Goal: Transaction & Acquisition: Book appointment/travel/reservation

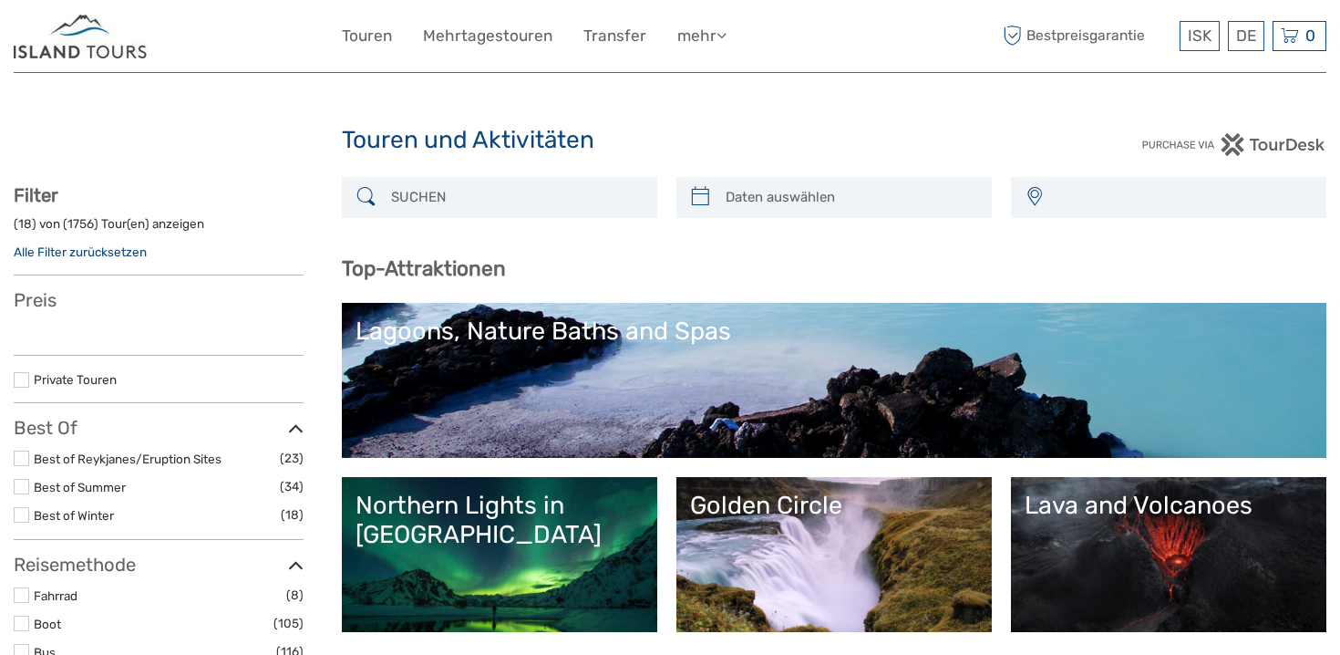
select select
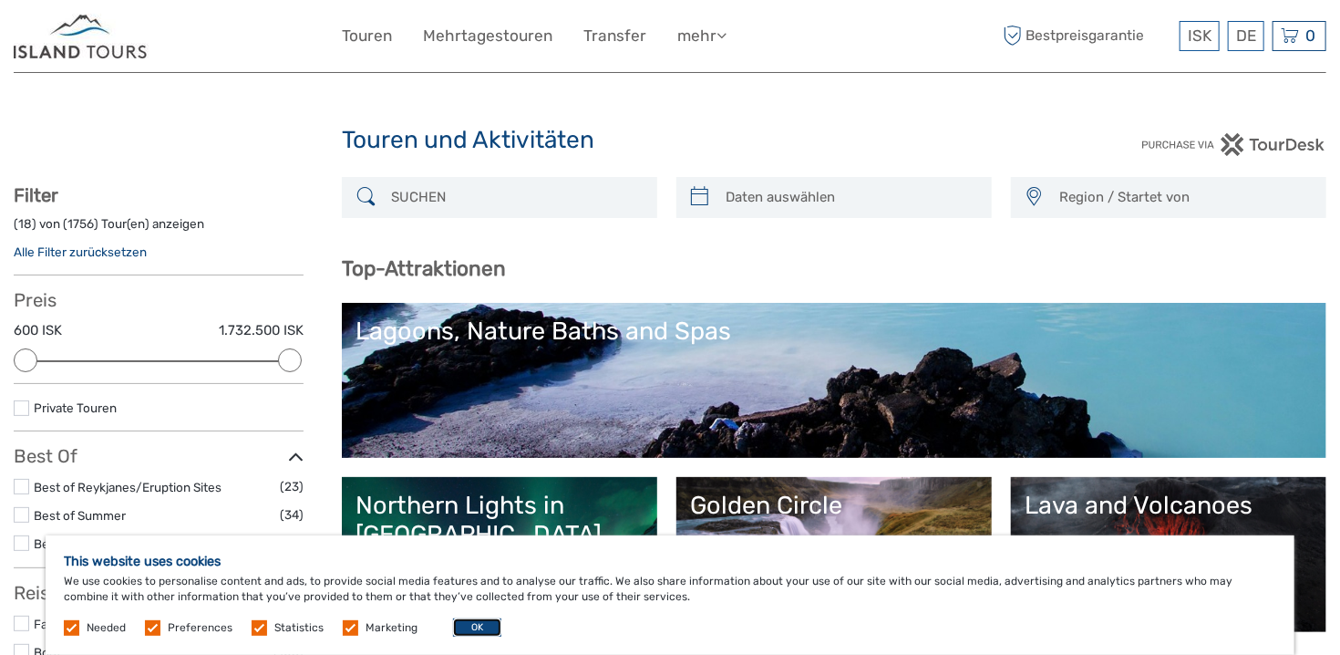
click at [481, 629] on button "OK" at bounding box center [477, 627] width 48 height 18
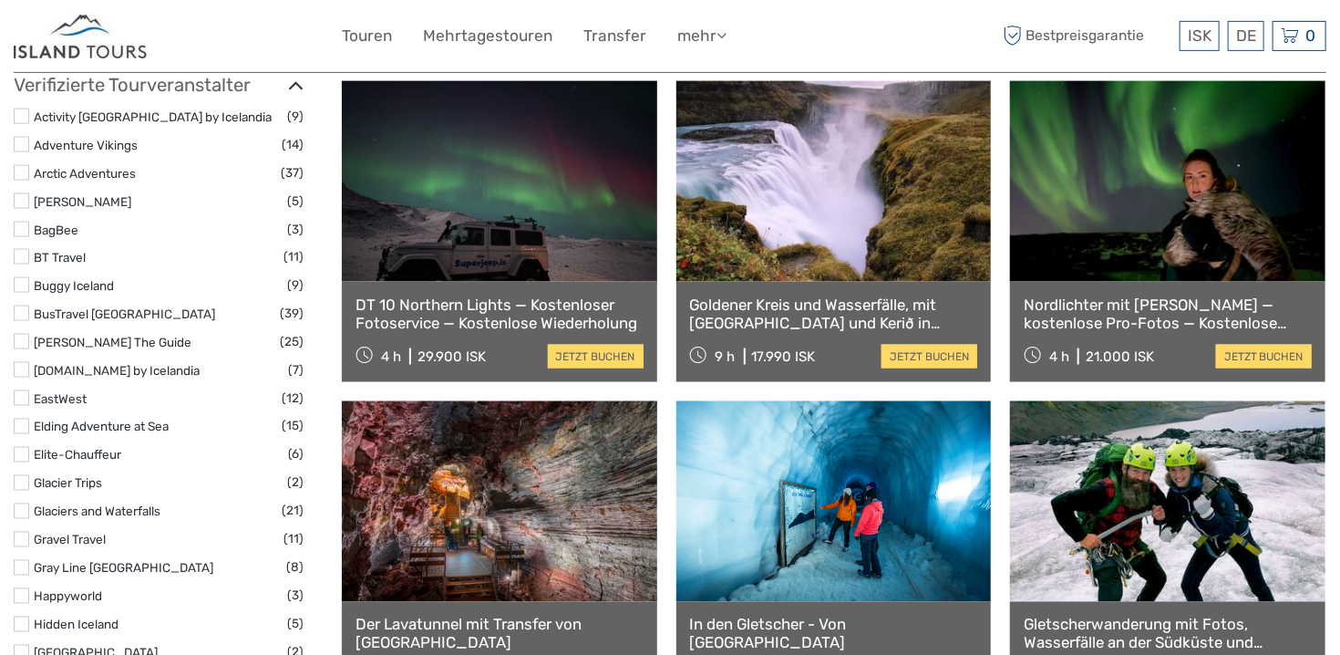
scroll to position [1250, 0]
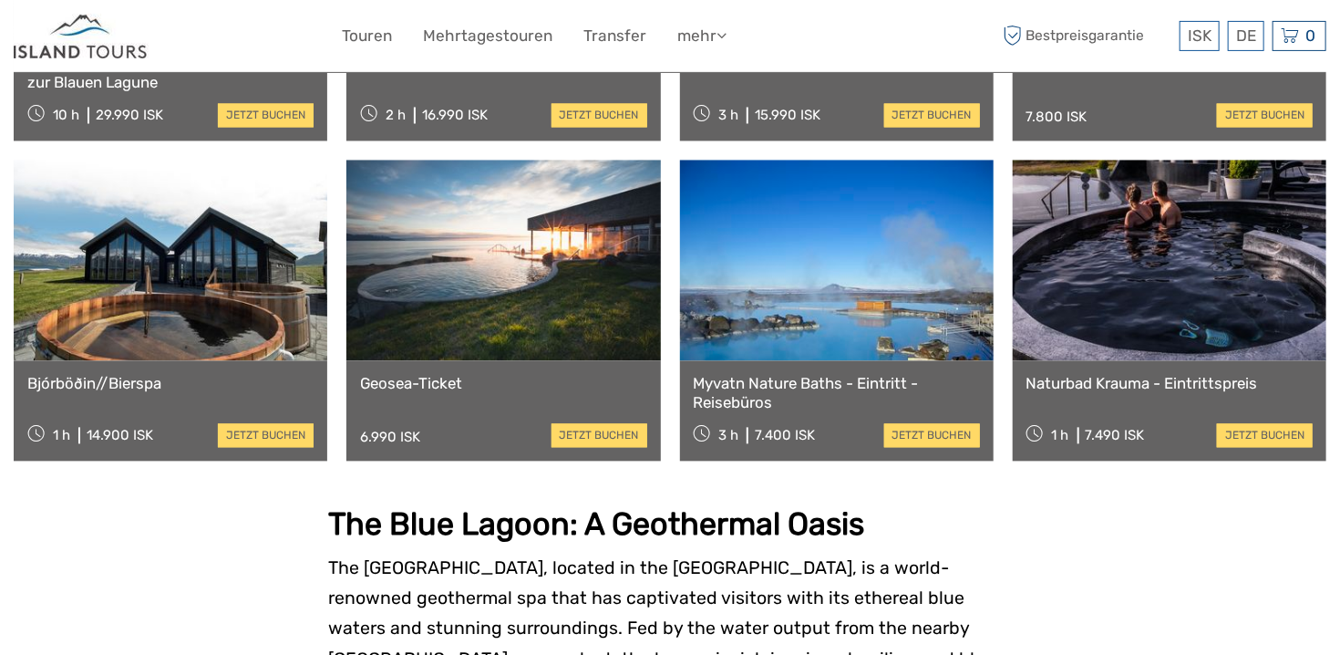
scroll to position [1636, 0]
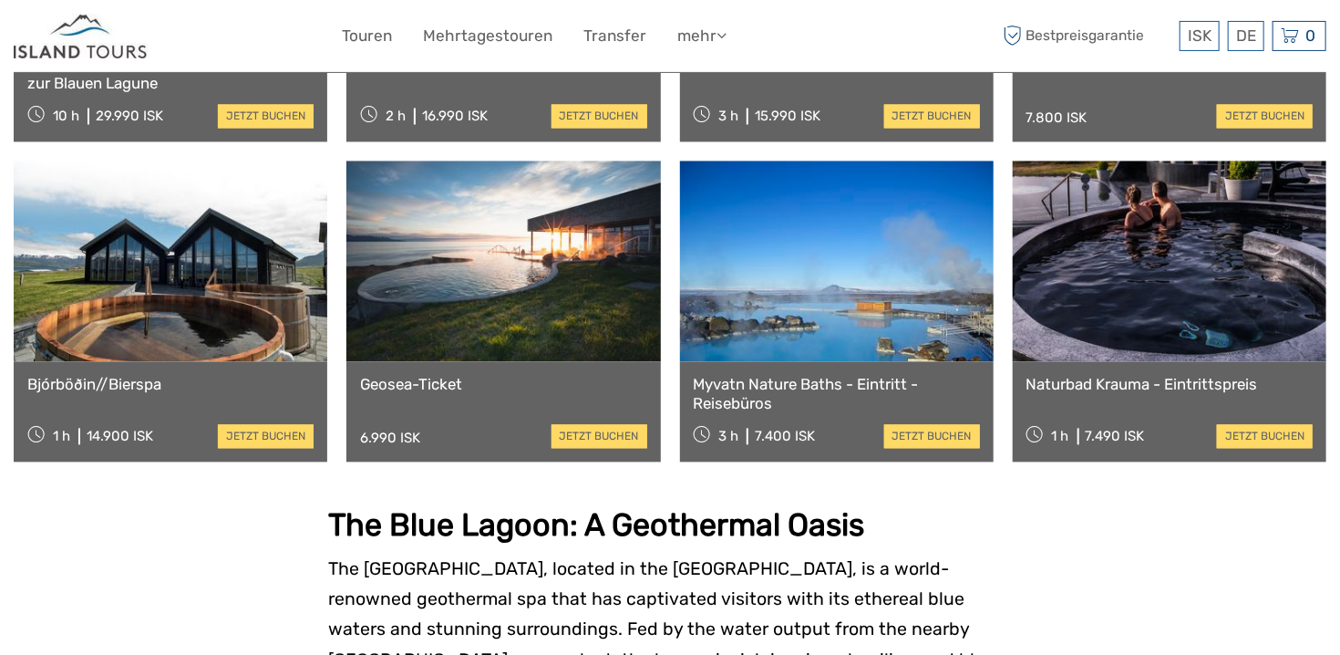
click at [888, 362] on link at bounding box center [837, 261] width 314 height 201
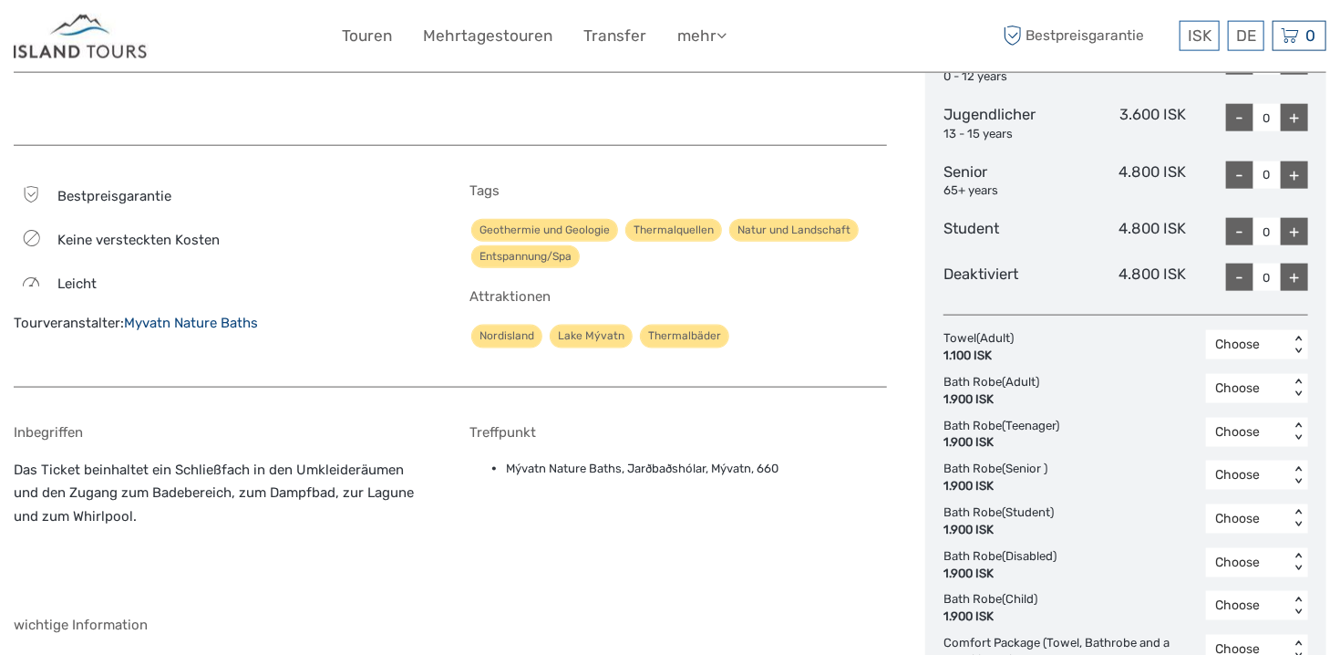
scroll to position [961, 0]
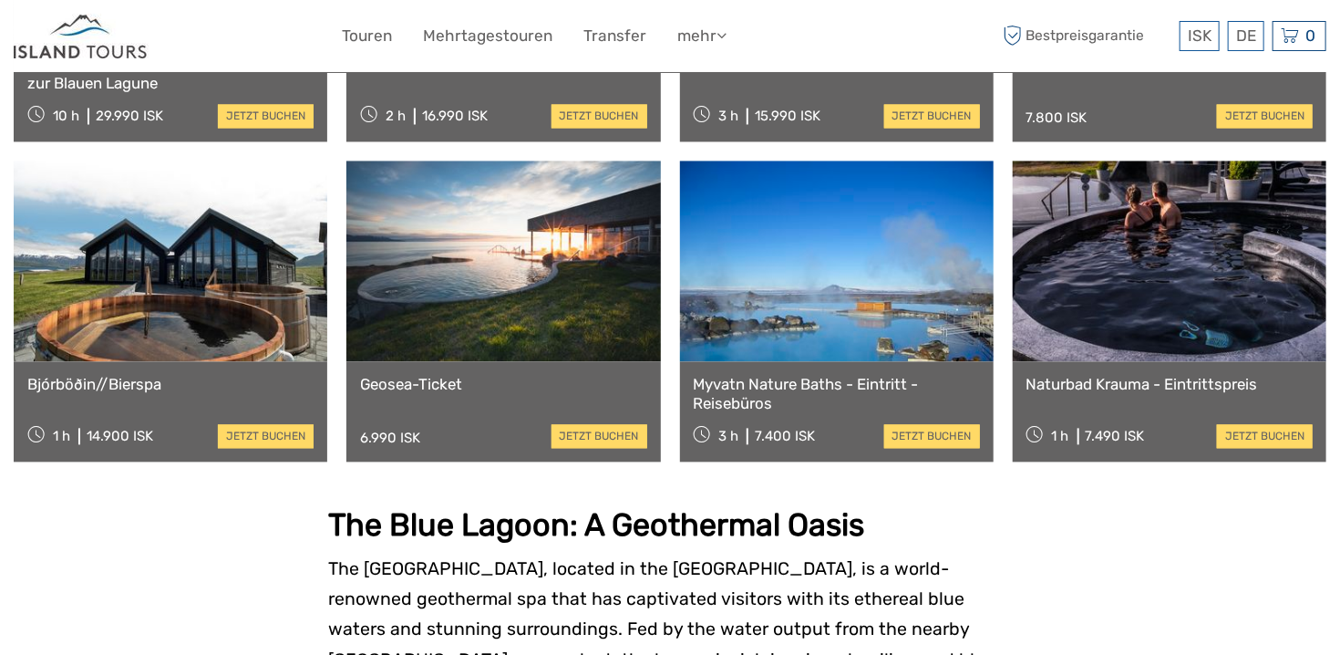
click at [1143, 362] on link at bounding box center [1170, 261] width 314 height 201
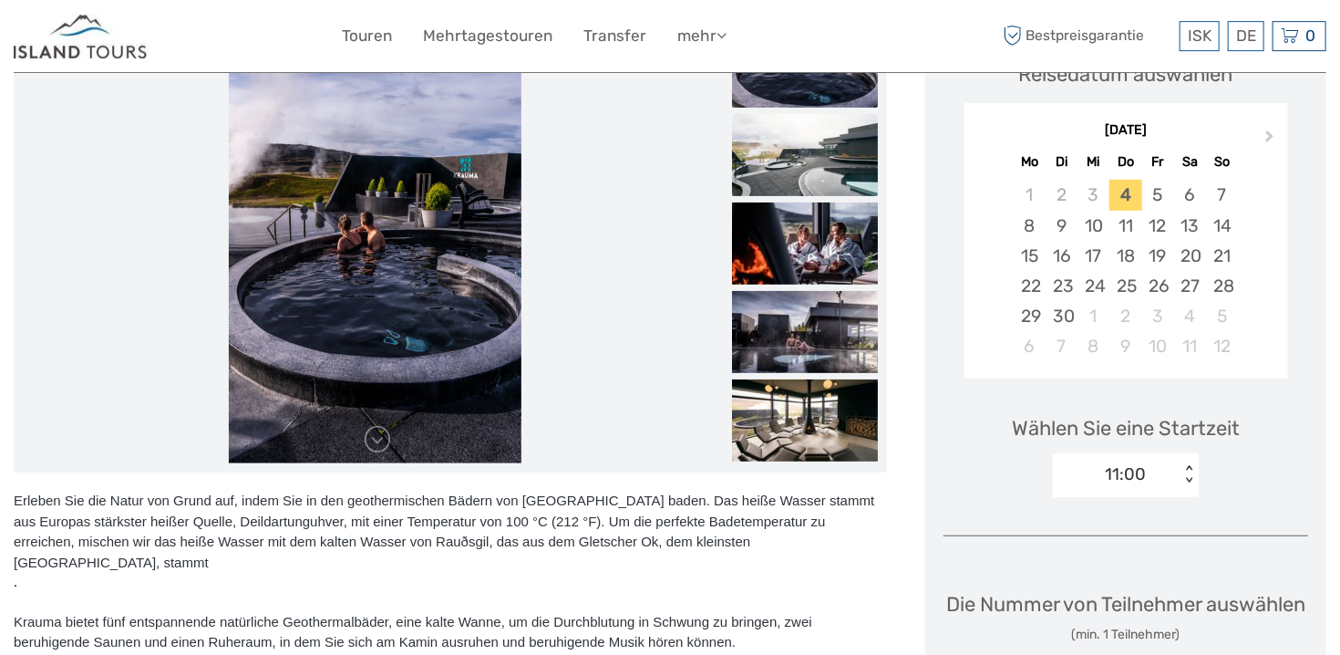
scroll to position [287, 0]
click at [793, 160] on img at bounding box center [805, 154] width 146 height 82
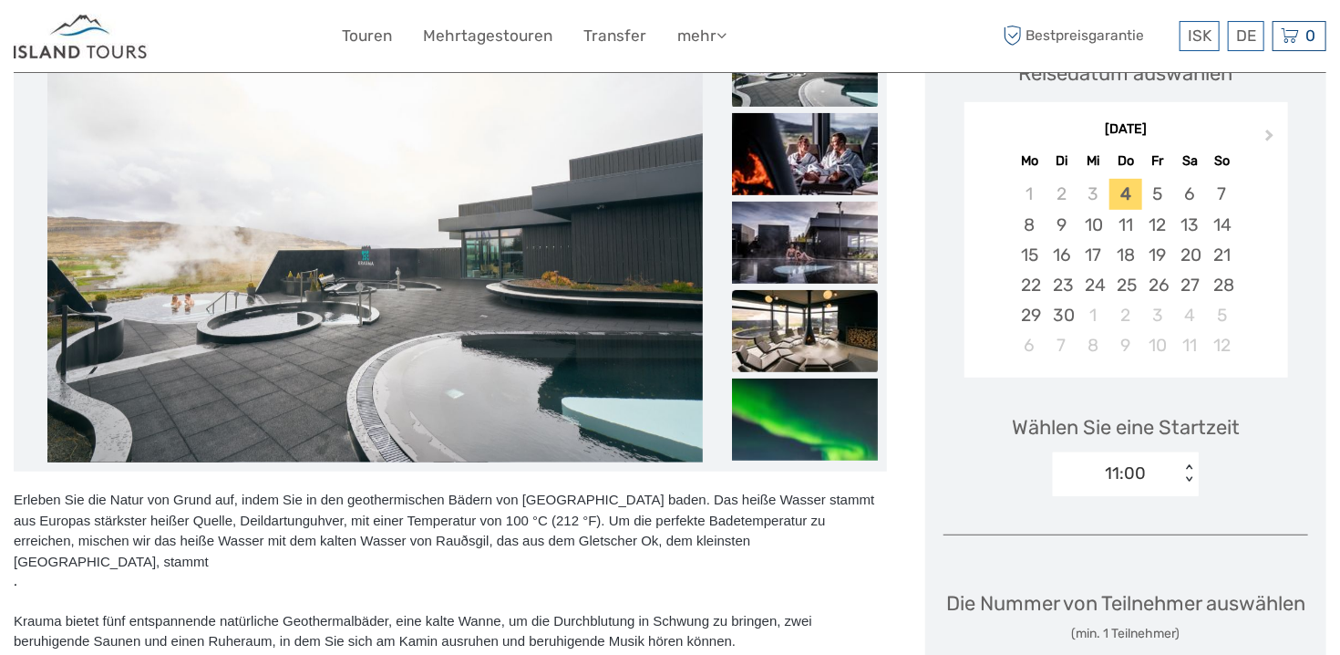
click at [798, 337] on img at bounding box center [805, 331] width 146 height 82
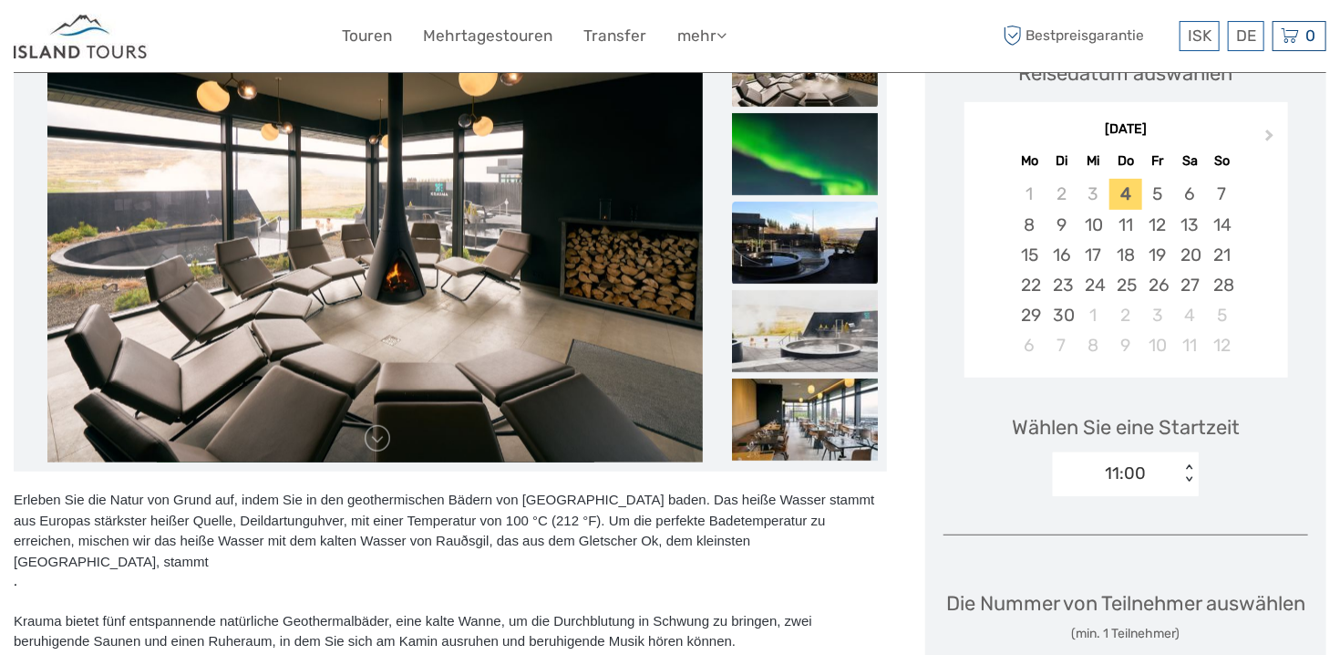
click at [815, 246] on img at bounding box center [805, 242] width 146 height 82
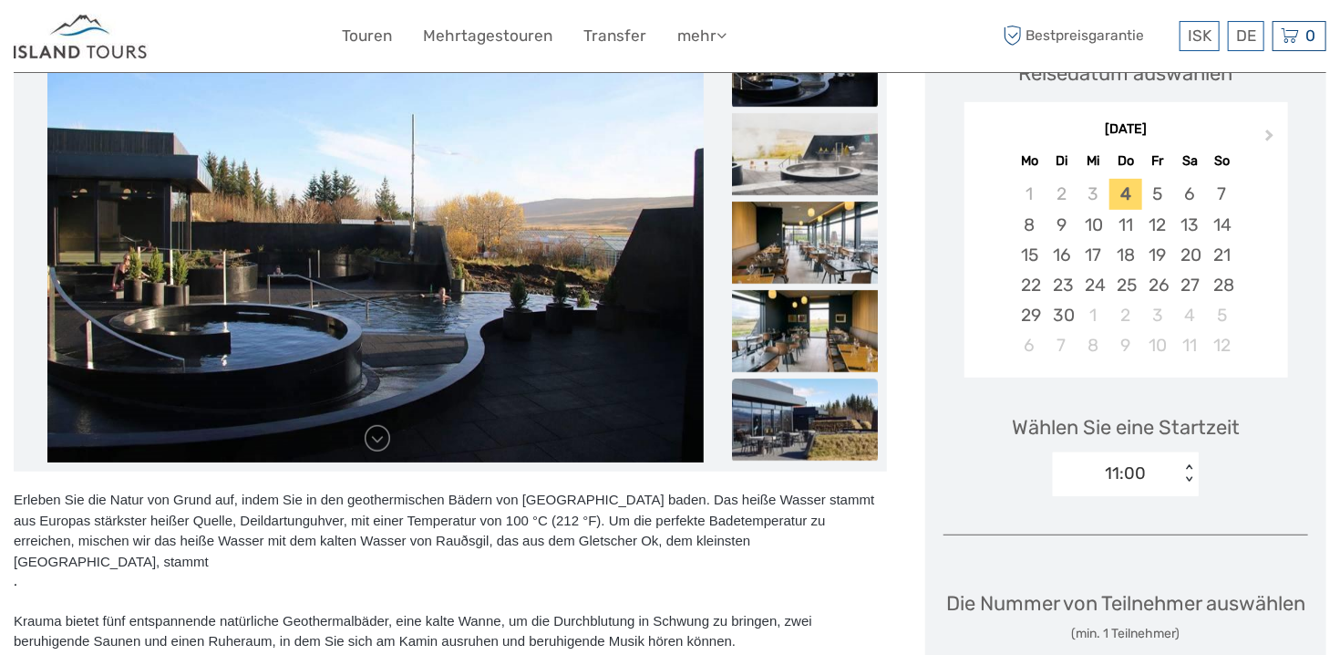
click at [818, 439] on img at bounding box center [805, 419] width 146 height 82
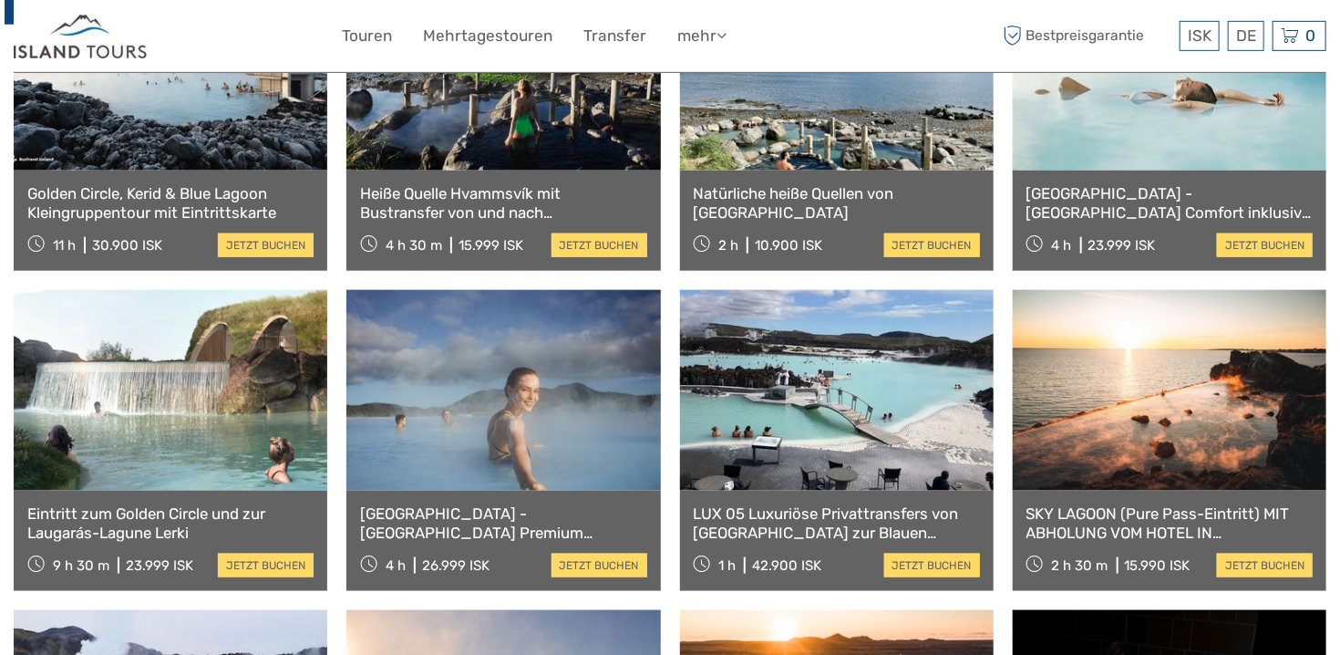
scroll to position [866, 0]
